Goal: Task Accomplishment & Management: Use online tool/utility

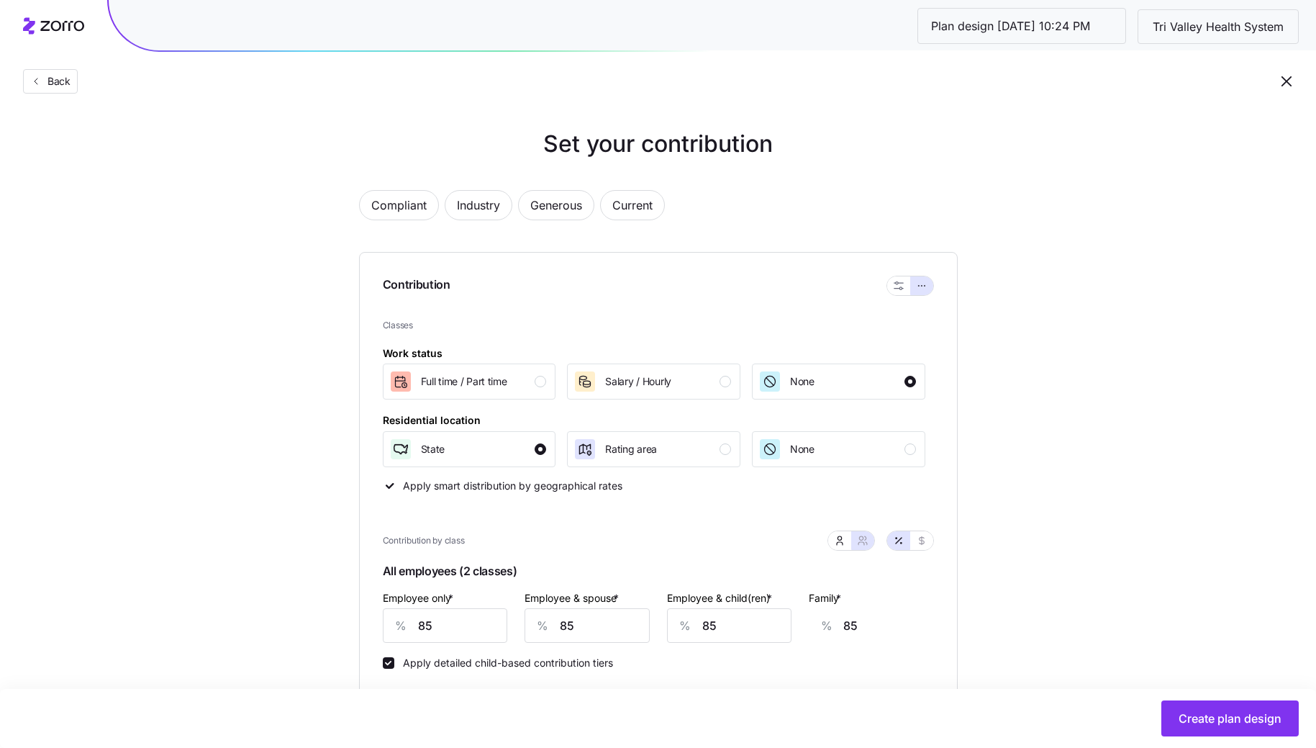
scroll to position [543, 0]
